Goal: Task Accomplishment & Management: Use online tool/utility

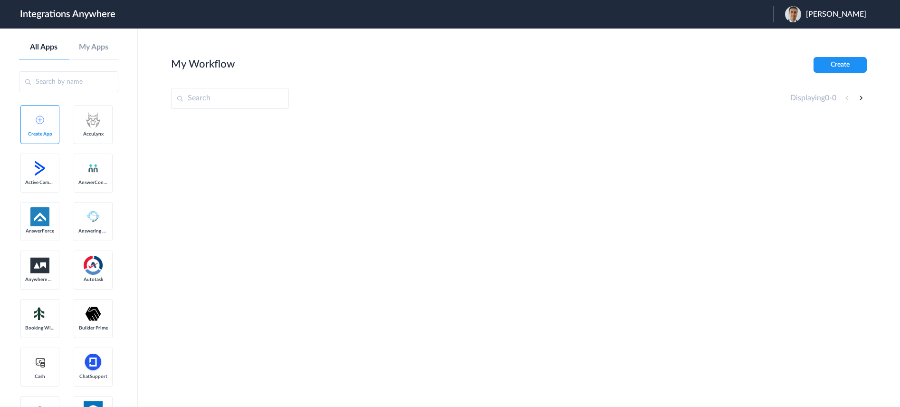
click at [834, 15] on span "[PERSON_NAME]" at bounding box center [836, 14] width 60 height 9
click at [796, 39] on link "Logout" at bounding box center [791, 38] width 20 height 7
click at [762, 8] on div "Launch Account Brian Udoh My Account Logout" at bounding box center [784, 14] width 183 height 16
click at [760, 12] on span "Launch Account" at bounding box center [734, 14] width 54 height 8
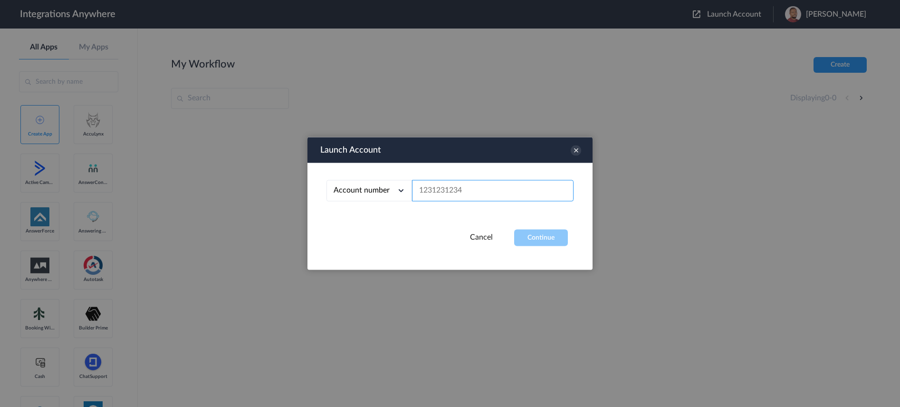
click at [454, 185] on input "text" at bounding box center [493, 190] width 162 height 21
paste input "3467668571"
type input "3467668571"
